Goal: Consume media (video, audio): Consume media (video, audio)

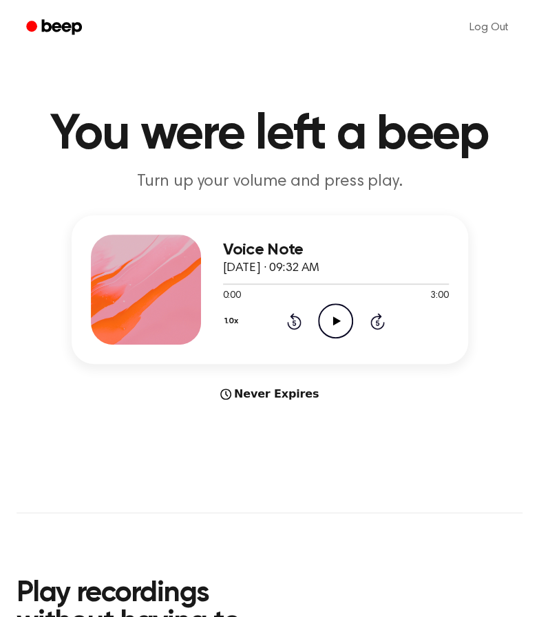
click at [325, 324] on icon "Play Audio" at bounding box center [335, 320] width 35 height 35
click at [329, 318] on icon "Pause Audio" at bounding box center [335, 320] width 35 height 35
click at [329, 318] on icon "Play Audio" at bounding box center [335, 320] width 35 height 35
click at [345, 318] on icon "Pause Audio" at bounding box center [335, 320] width 35 height 35
click at [345, 321] on icon "Play Audio" at bounding box center [335, 320] width 35 height 35
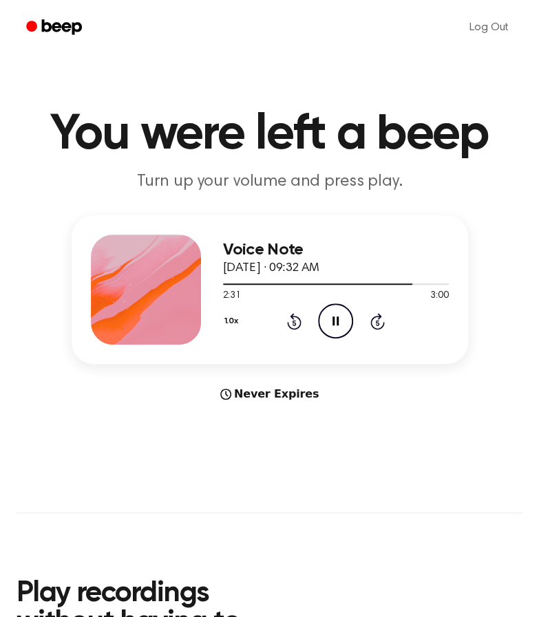
click at [342, 322] on icon "Pause Audio" at bounding box center [335, 320] width 35 height 35
click at [326, 313] on icon "Play Audio" at bounding box center [335, 320] width 35 height 35
click at [326, 313] on icon "Pause Audio" at bounding box center [335, 320] width 35 height 35
click at [338, 312] on icon "Play Audio" at bounding box center [335, 320] width 35 height 35
click at [338, 312] on icon "Pause Audio" at bounding box center [335, 320] width 35 height 35
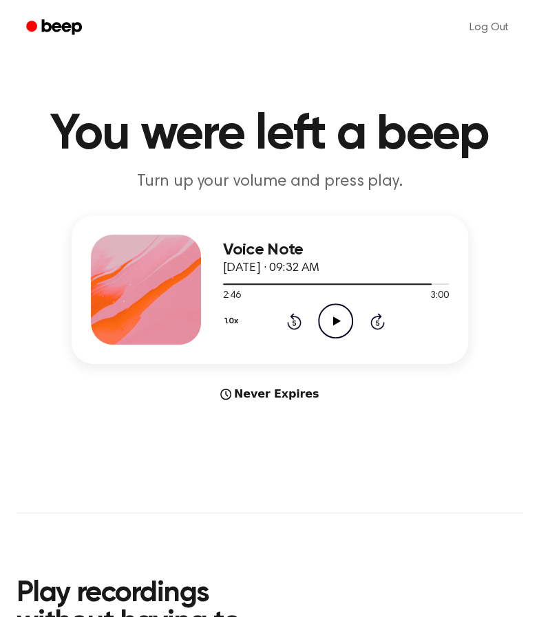
click at [343, 325] on icon "Play Audio" at bounding box center [335, 320] width 35 height 35
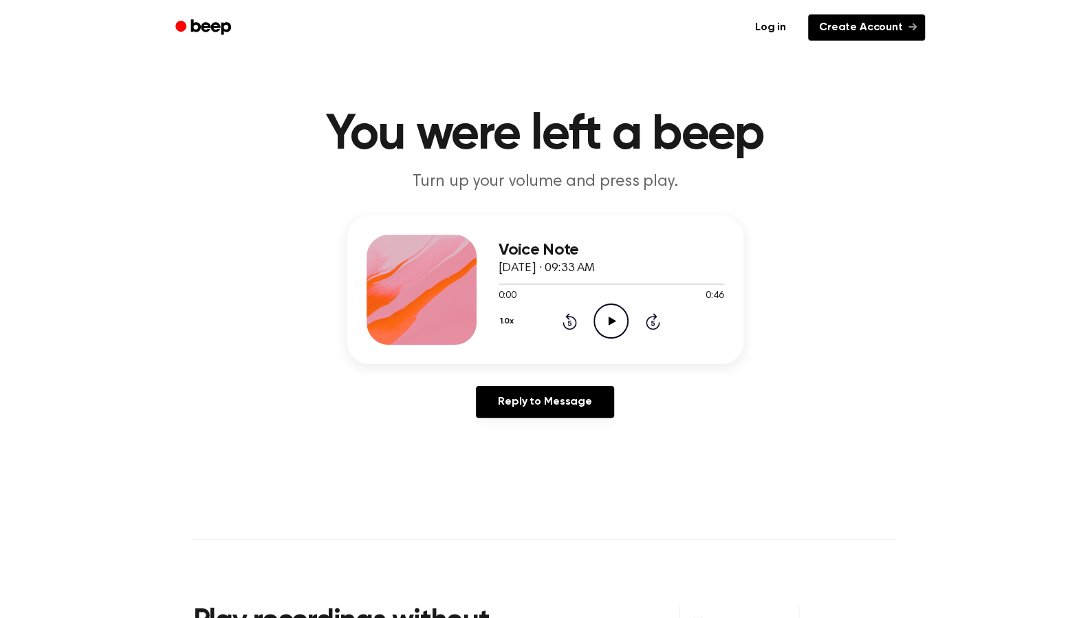
click at [868, 27] on link "Create Account" at bounding box center [866, 27] width 117 height 26
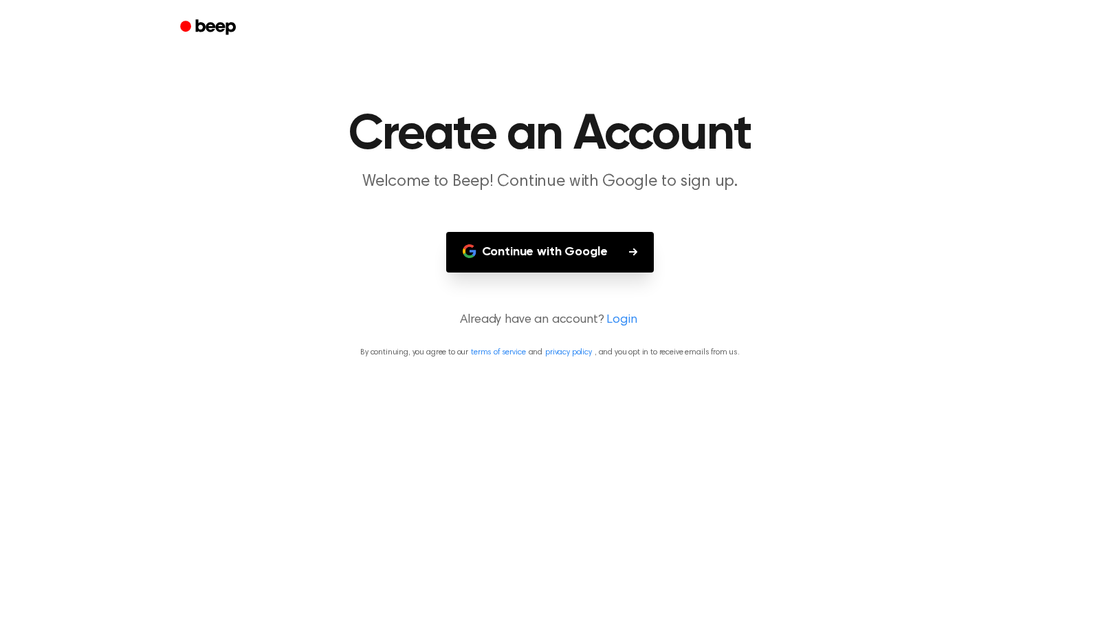
click at [582, 243] on button "Continue with Google" at bounding box center [550, 252] width 208 height 41
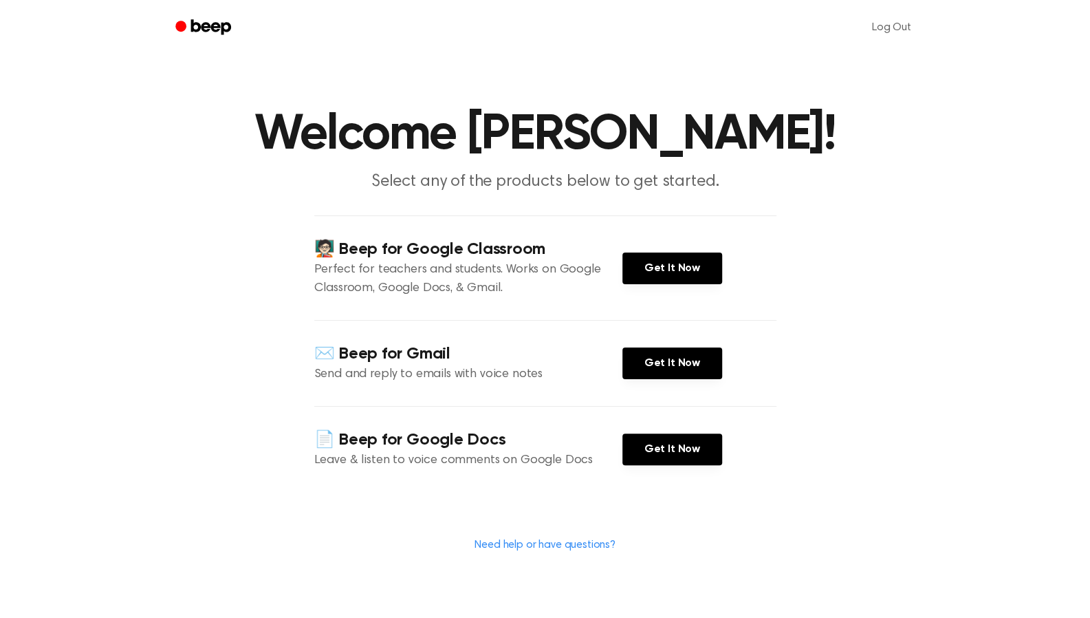
click at [199, 22] on icon "Beep" at bounding box center [204, 27] width 58 height 20
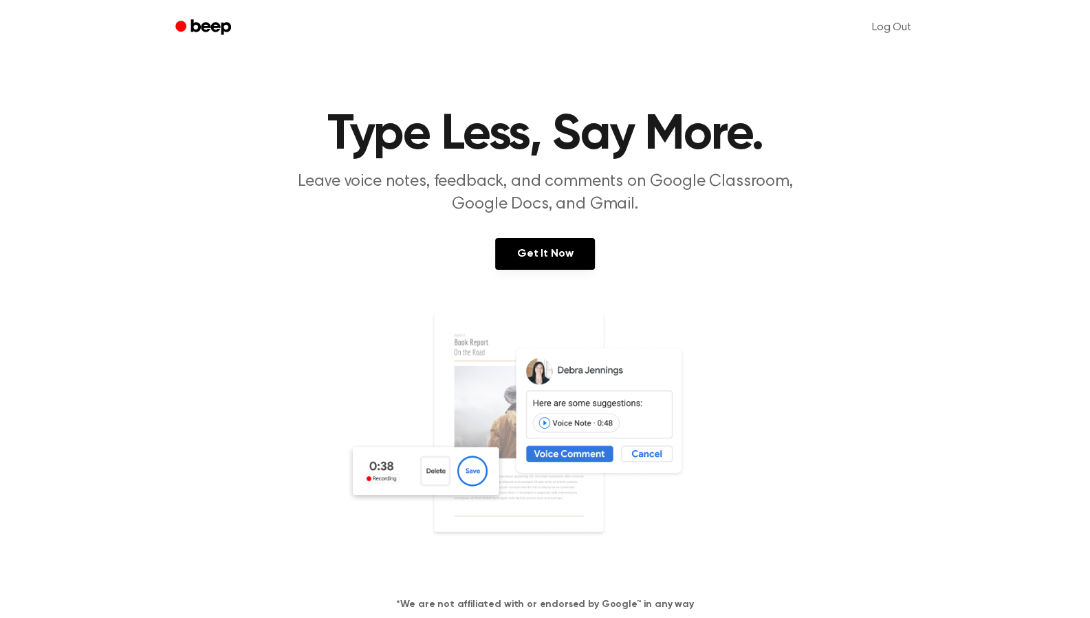
click at [199, 22] on icon "Beep" at bounding box center [204, 27] width 58 height 20
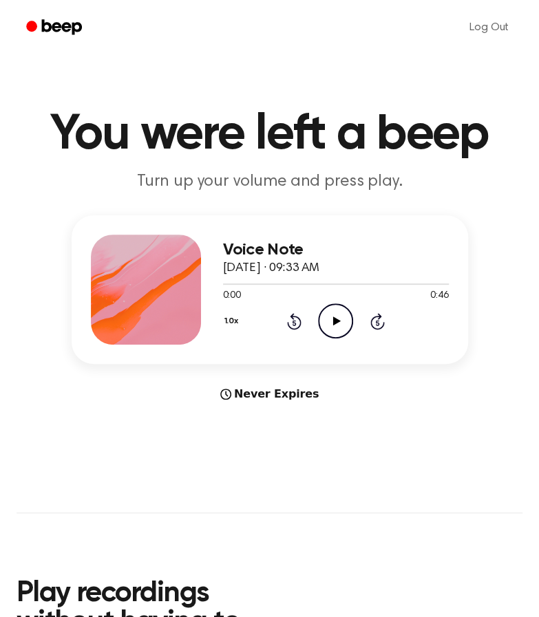
click at [340, 321] on icon at bounding box center [337, 320] width 8 height 9
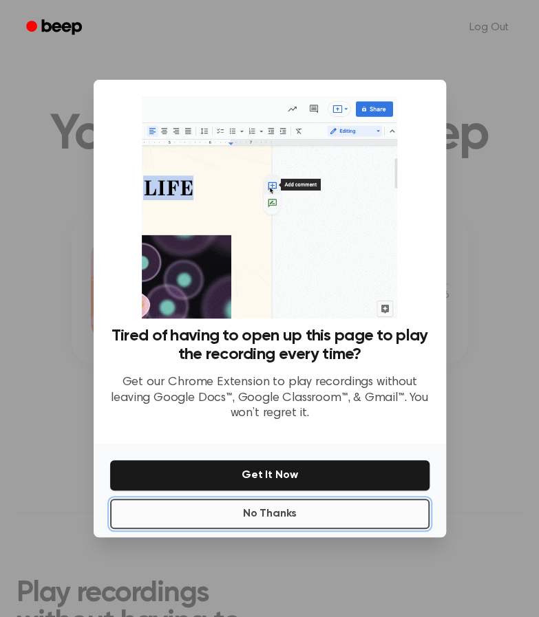
click at [259, 512] on button "No Thanks" at bounding box center [269, 514] width 319 height 30
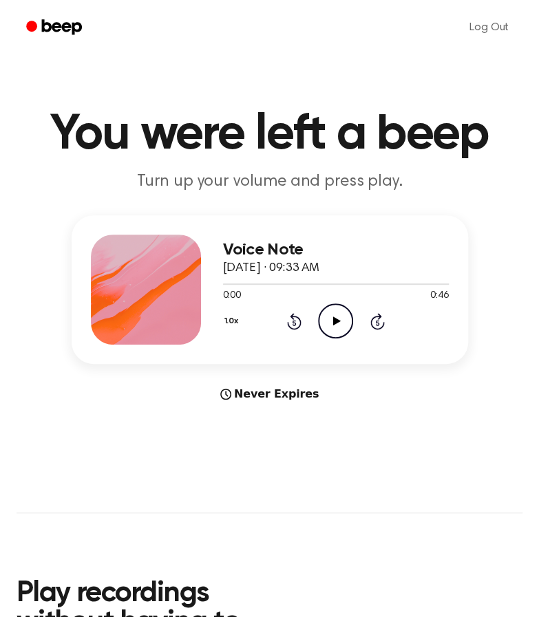
click at [338, 318] on icon "Play Audio" at bounding box center [335, 320] width 35 height 35
click at [339, 314] on icon "Pause Audio" at bounding box center [335, 320] width 35 height 35
click at [332, 324] on icon "Play Audio" at bounding box center [335, 320] width 35 height 35
